Goal: Information Seeking & Learning: Learn about a topic

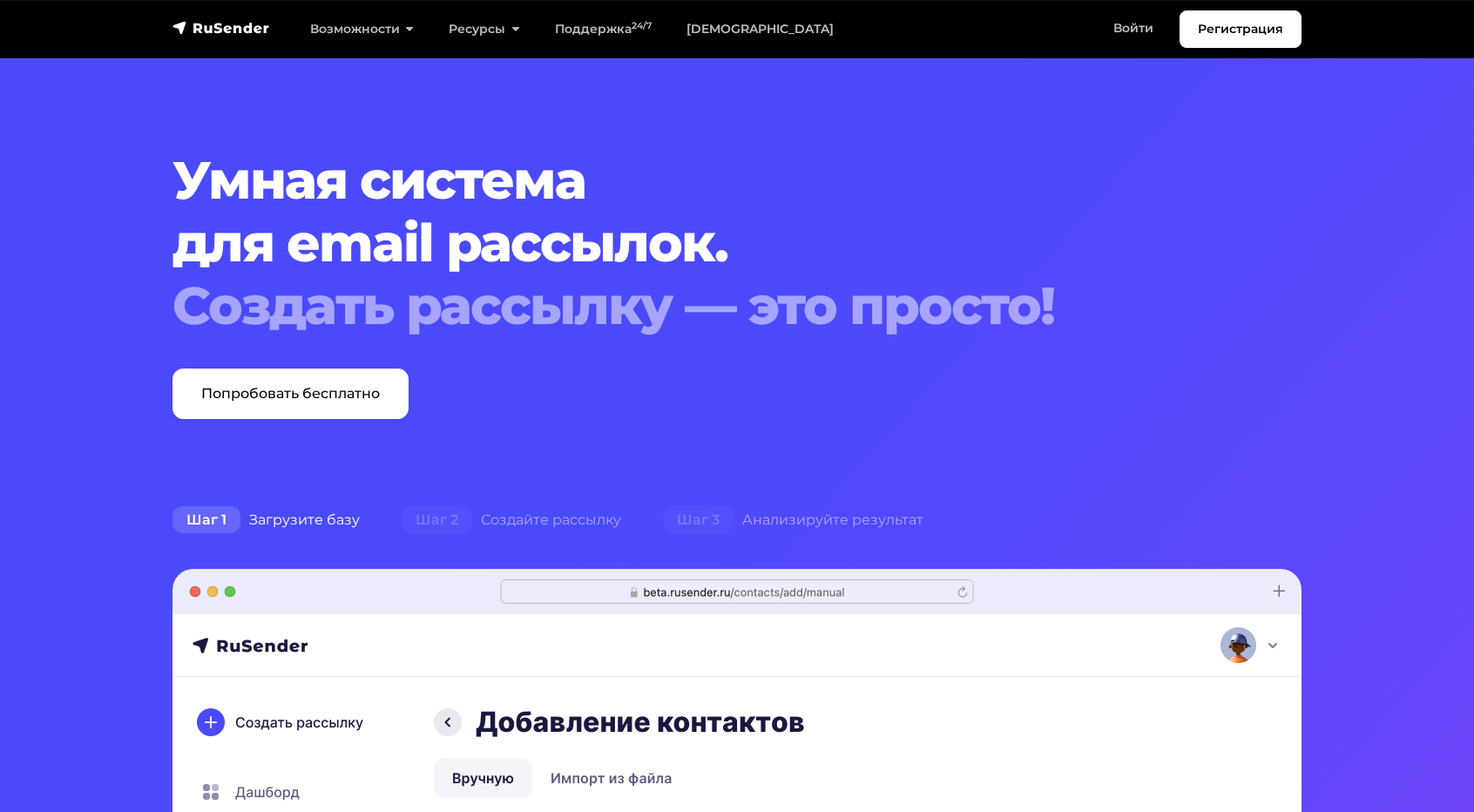
scroll to position [531, 0]
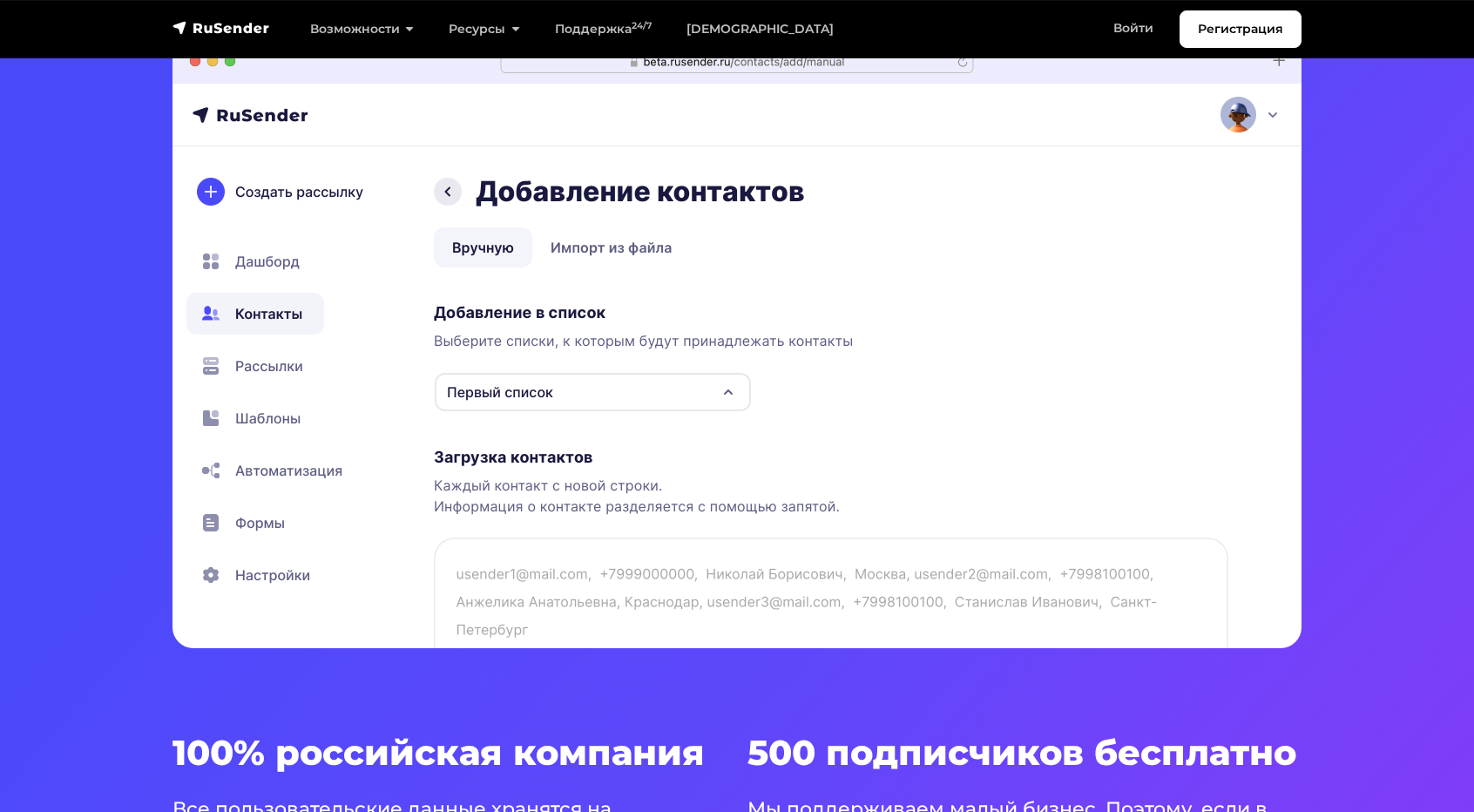
click at [276, 580] on img at bounding box center [736, 343] width 1129 height 609
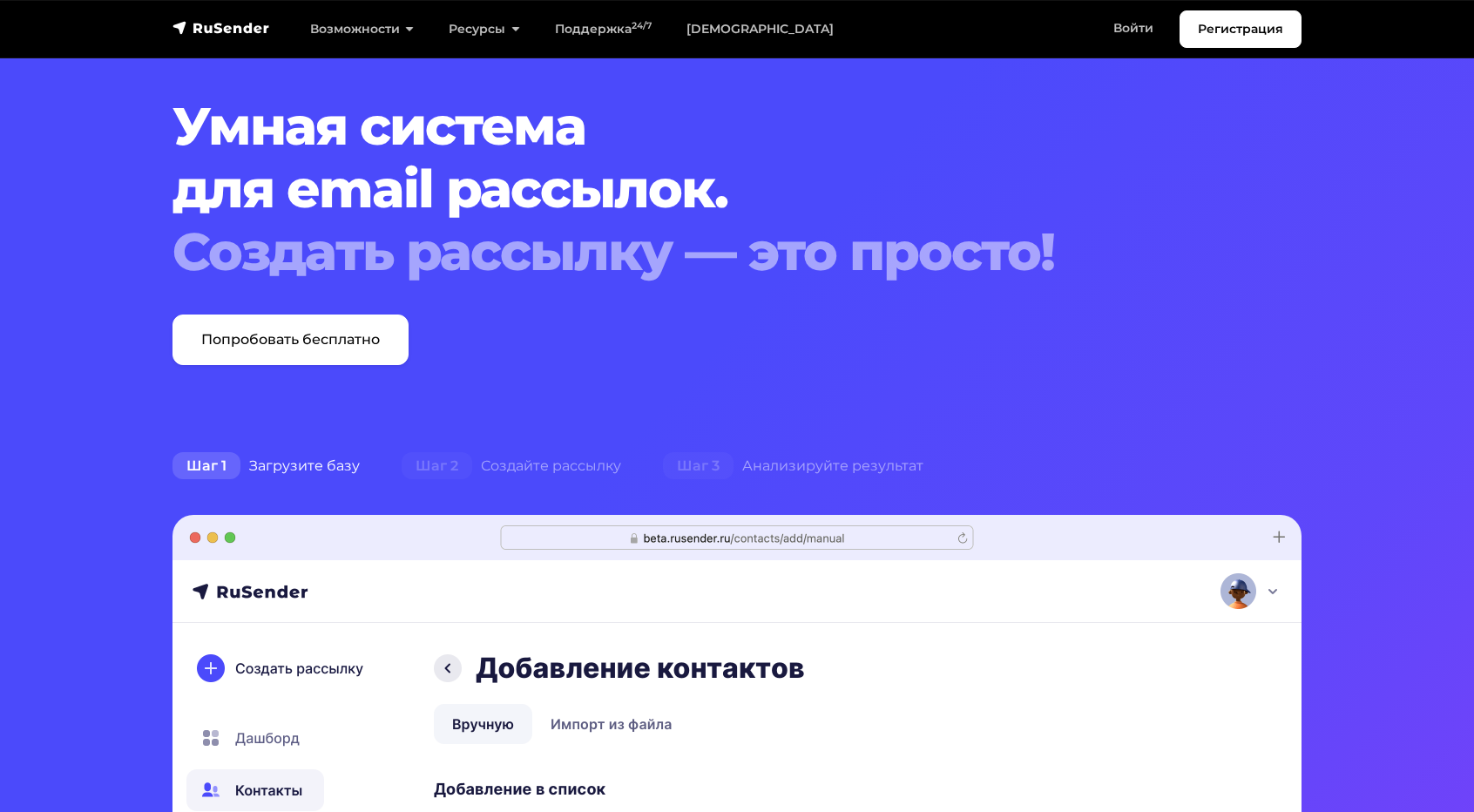
scroll to position [0, 0]
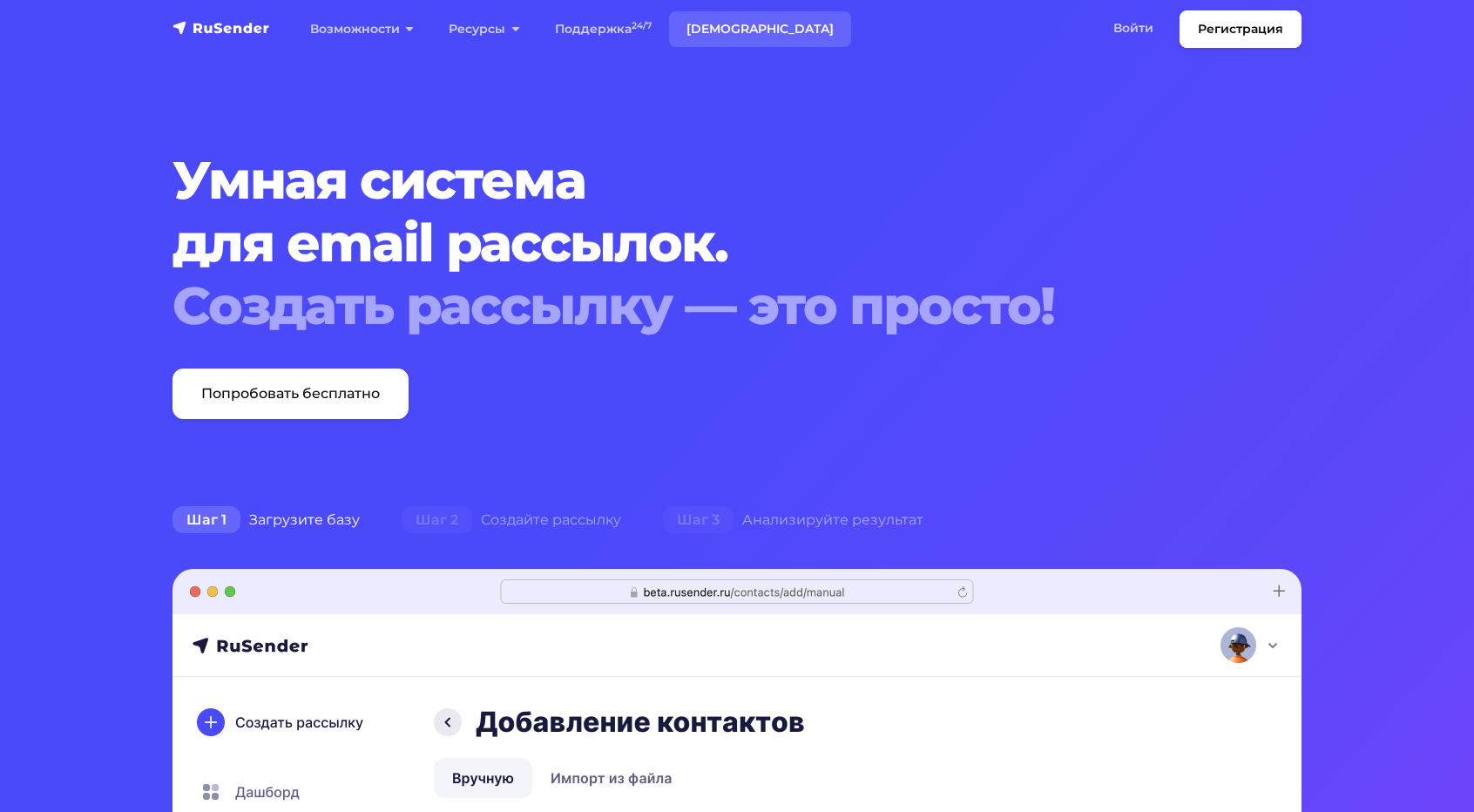
click at [707, 34] on link "[DEMOGRAPHIC_DATA]" at bounding box center [759, 29] width 182 height 36
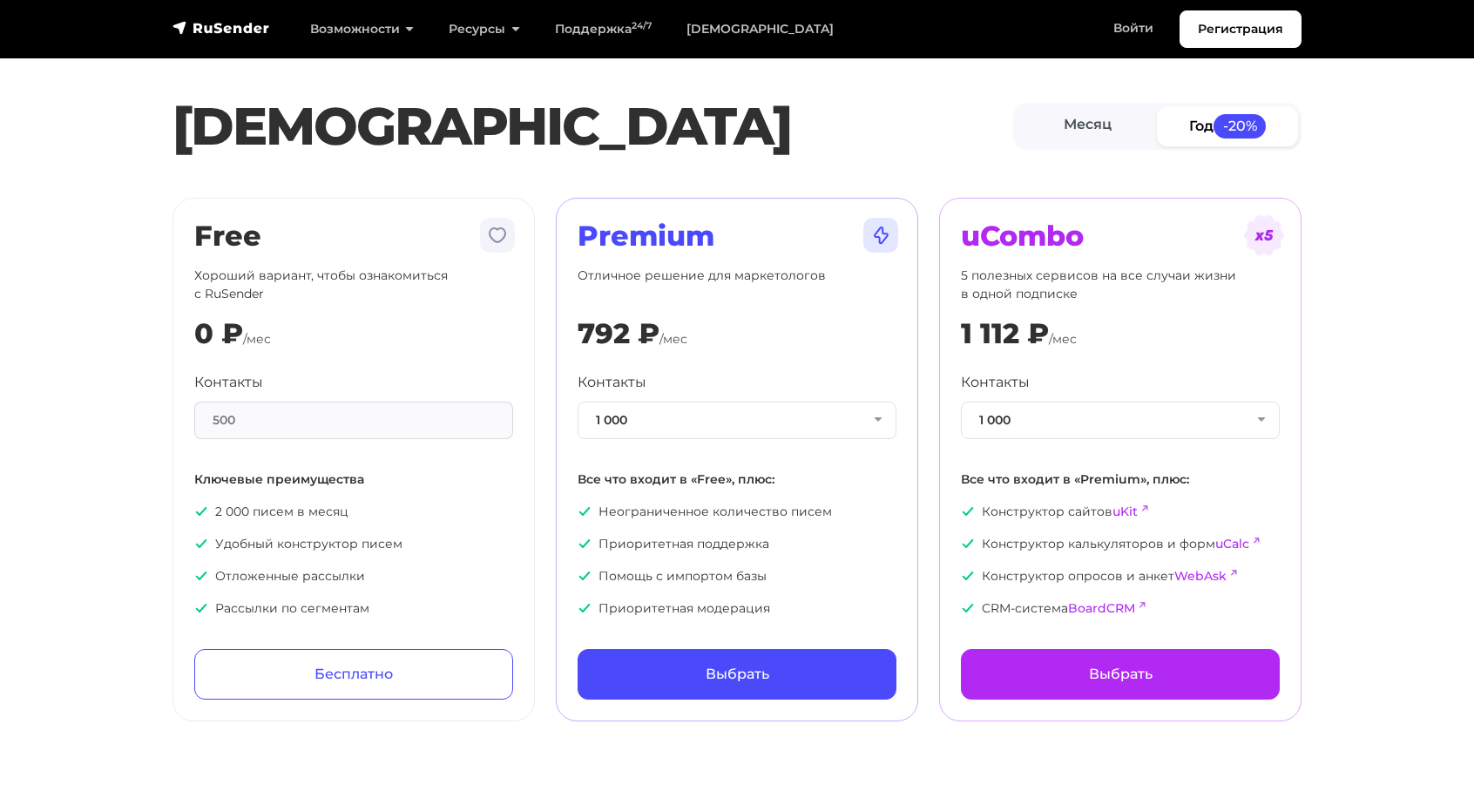
click at [1199, 149] on div "[PERSON_NAME] Год -20%" at bounding box center [737, 126] width 1150 height 81
click at [1201, 135] on link "Год -20%" at bounding box center [1227, 126] width 141 height 39
